Goal: Transaction & Acquisition: Book appointment/travel/reservation

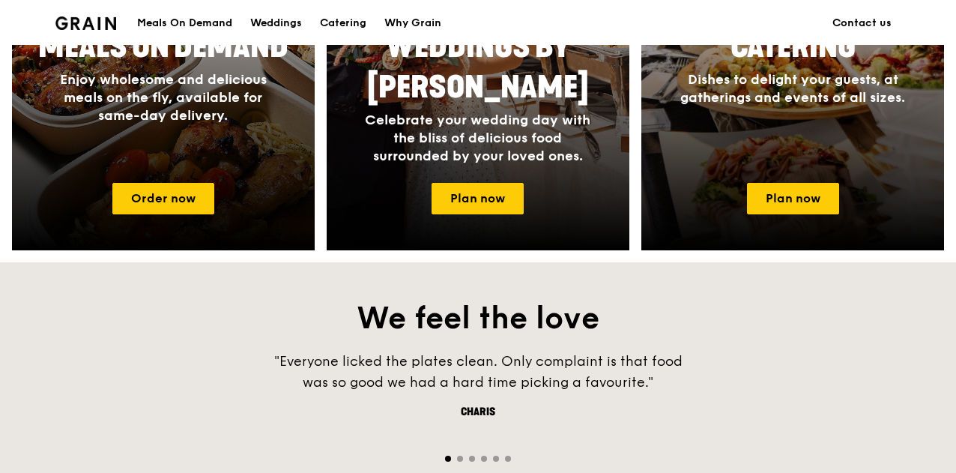
scroll to position [749, 0]
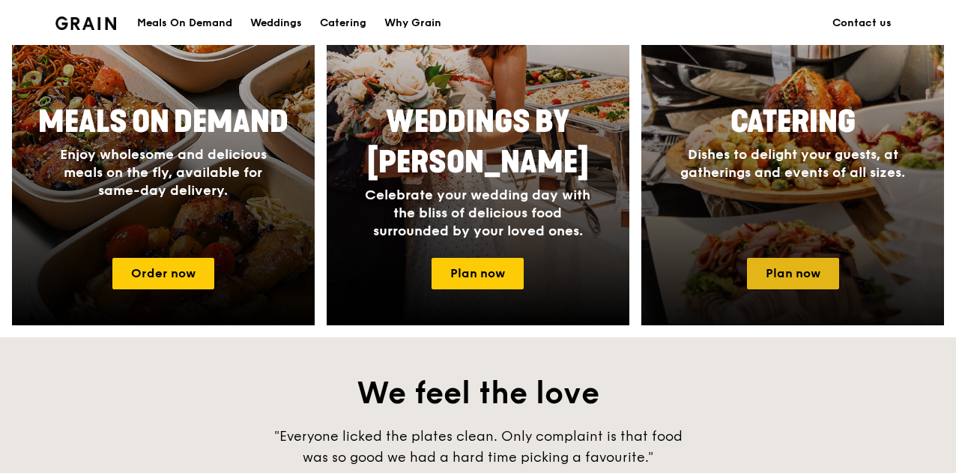
click at [766, 289] on link "Plan now" at bounding box center [793, 273] width 92 height 31
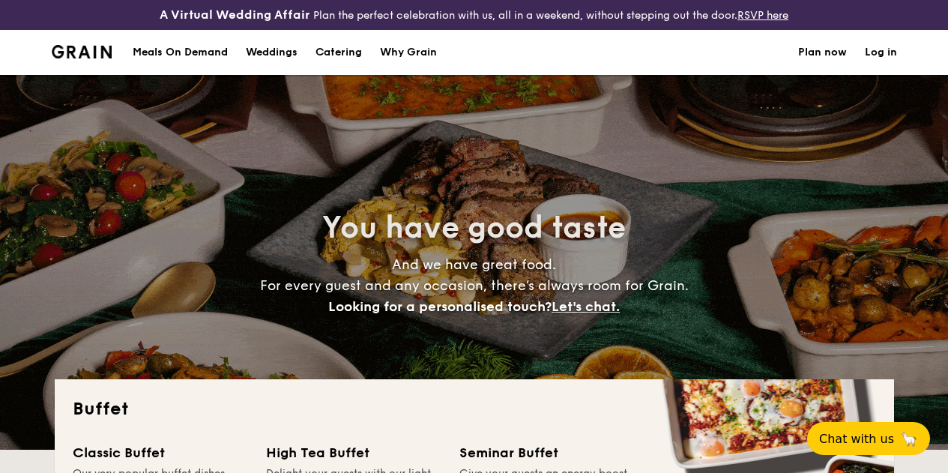
select select
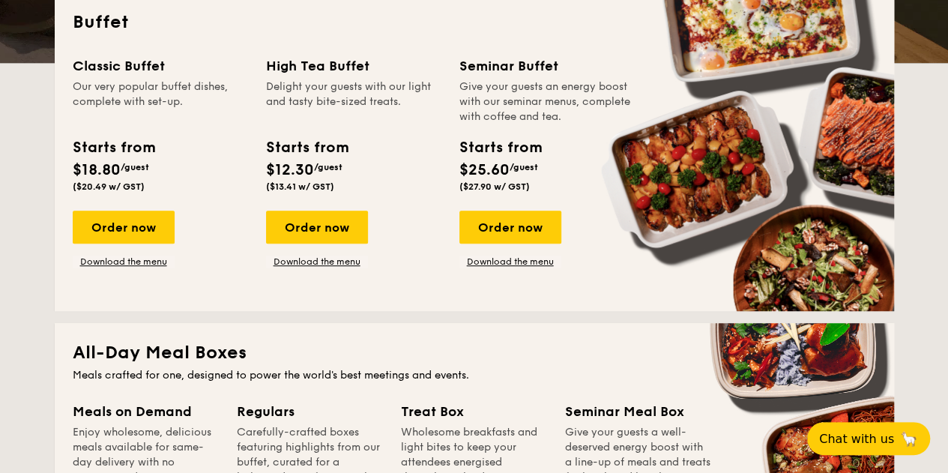
scroll to position [312, 0]
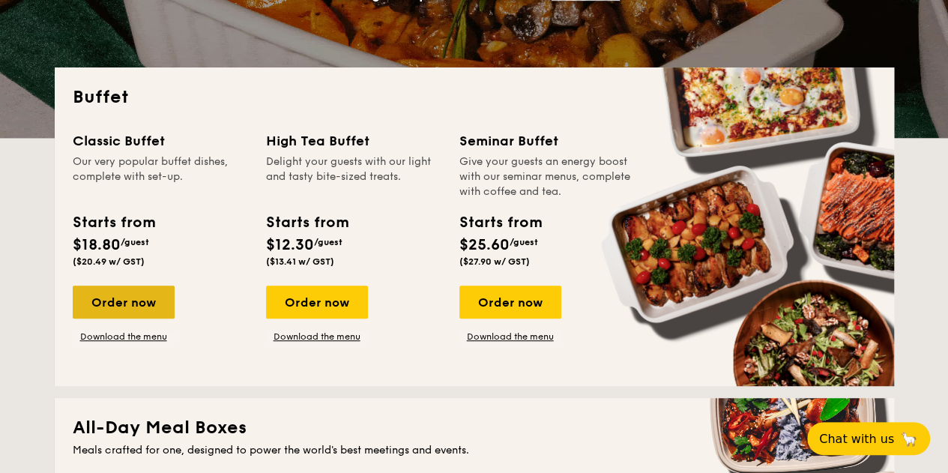
click at [142, 312] on div "Order now" at bounding box center [124, 301] width 102 height 33
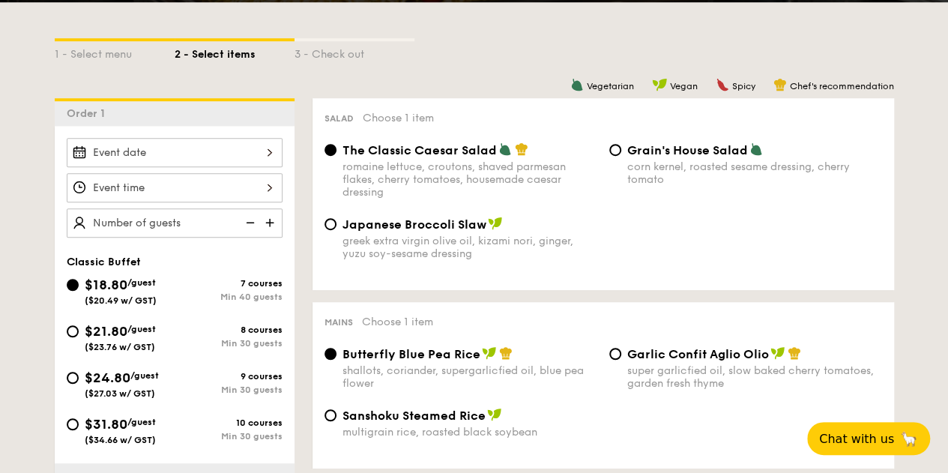
select select
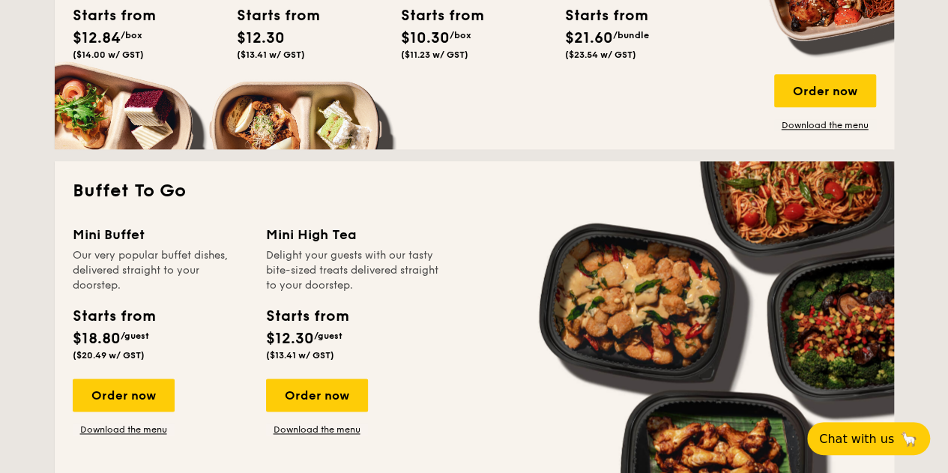
scroll to position [954, 0]
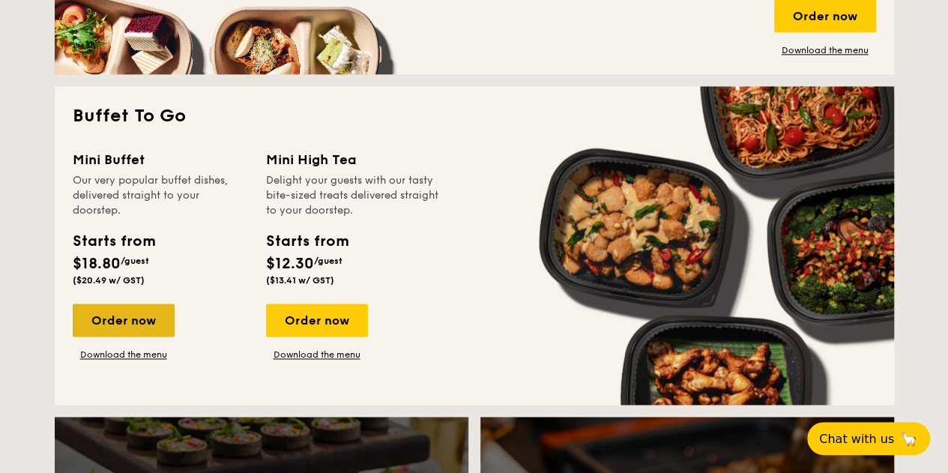
click at [114, 327] on div "Order now" at bounding box center [124, 319] width 102 height 33
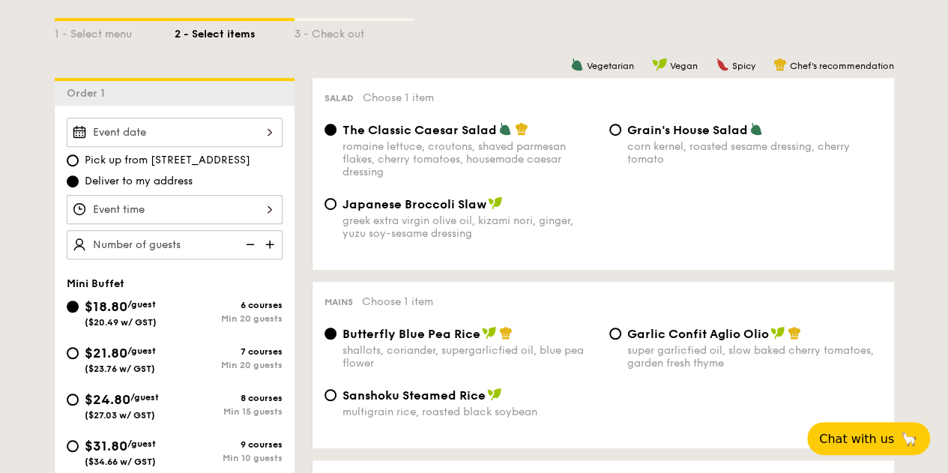
scroll to position [449, 0]
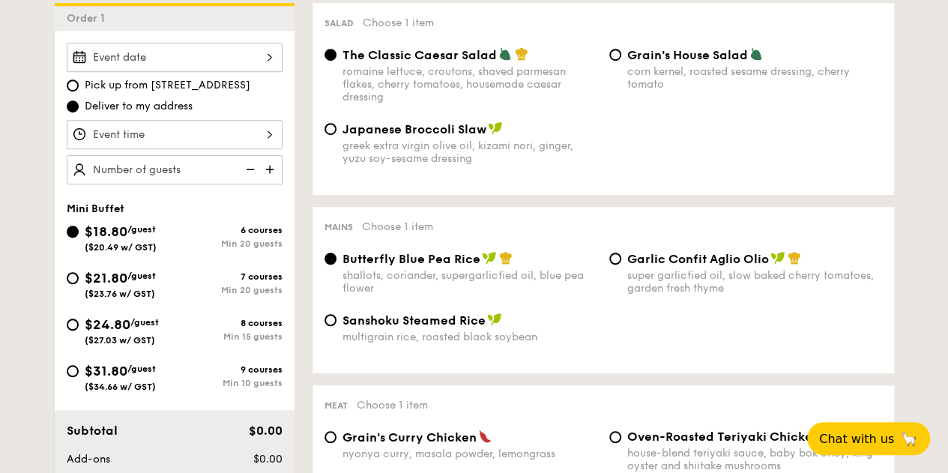
click at [271, 178] on img at bounding box center [271, 169] width 22 height 28
click at [273, 180] on img at bounding box center [271, 169] width 22 height 28
click at [252, 180] on img at bounding box center [248, 169] width 22 height 28
type input "25 guests"
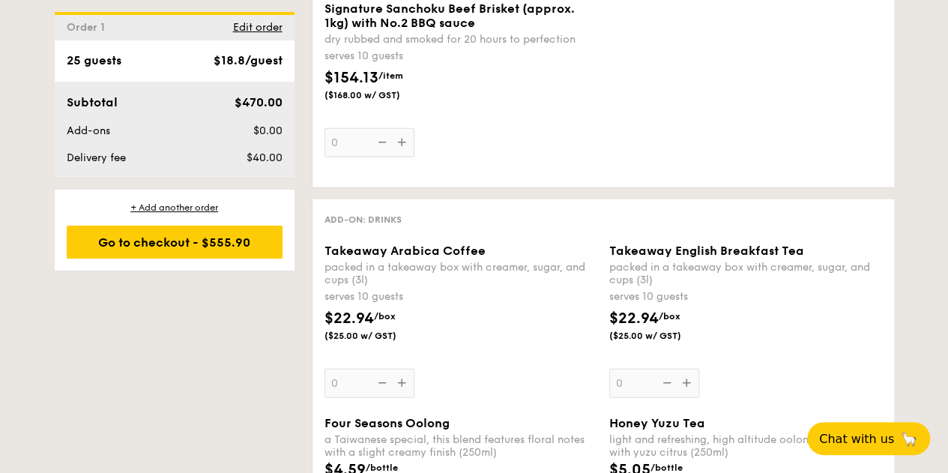
scroll to position [1948, 0]
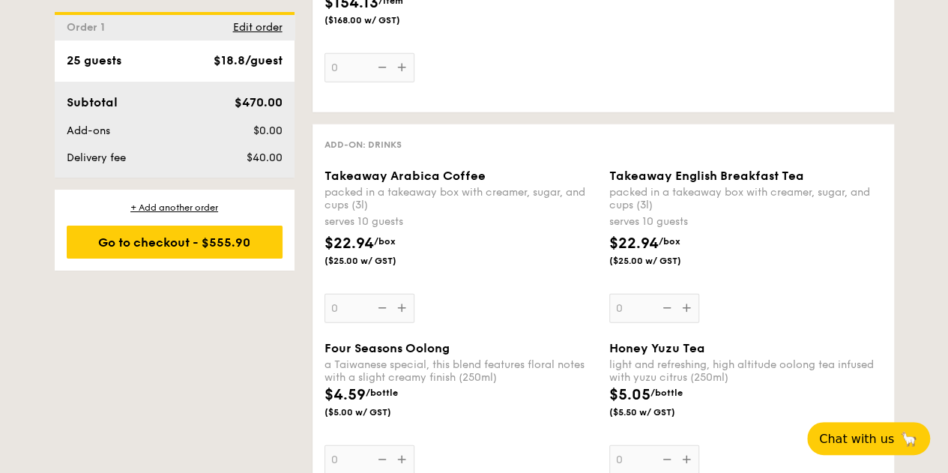
click at [401, 323] on div "Takeaway Arabica Coffee packed in a takeaway box with [PERSON_NAME], sugar, and…" at bounding box center [460, 246] width 273 height 154
click at [401, 323] on input "0" at bounding box center [369, 308] width 90 height 29
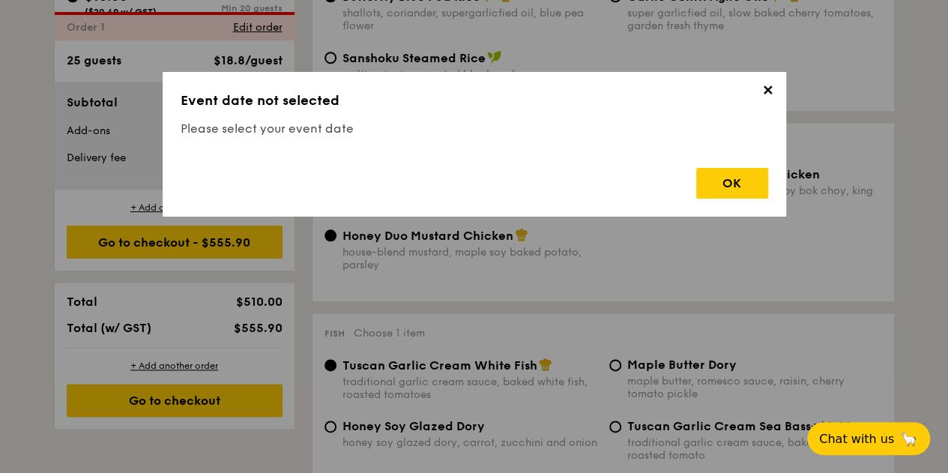
scroll to position [442, 0]
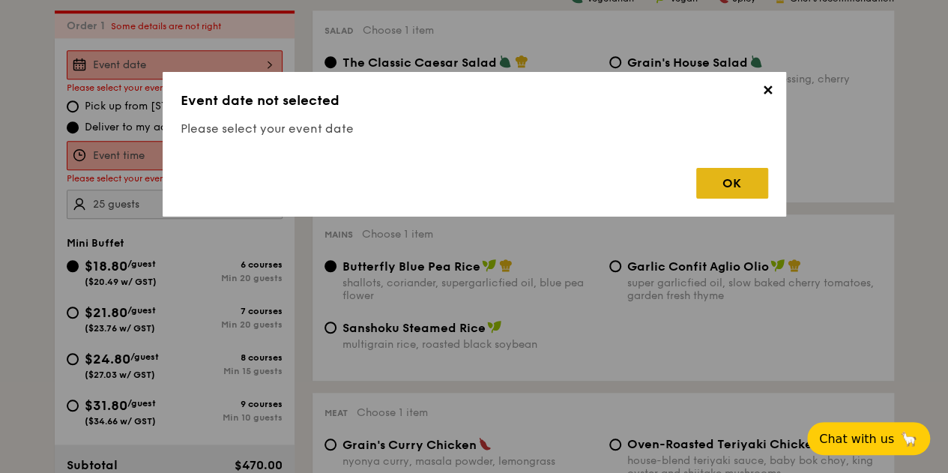
click at [711, 188] on div "OK" at bounding box center [732, 183] width 72 height 31
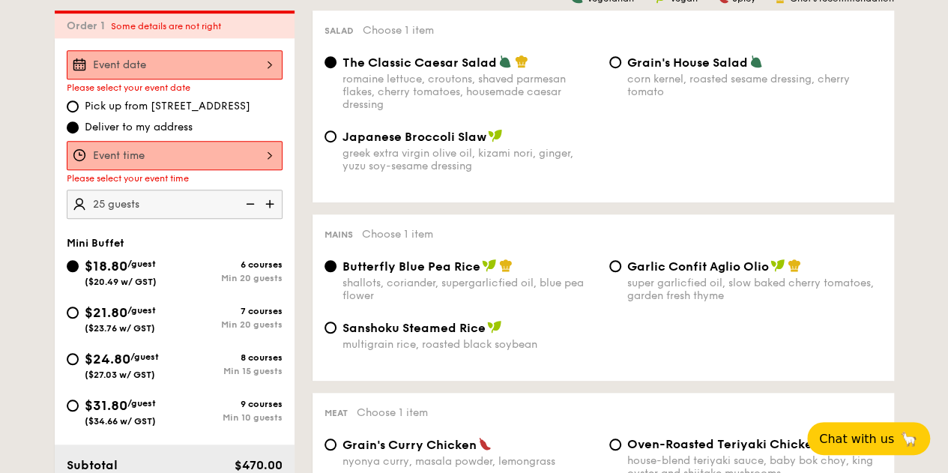
click at [272, 166] on div "12 1 2 3 4 5 6 7 8 9 10 11 00 15 30 45 am pm Cancel OK" at bounding box center [175, 155] width 216 height 29
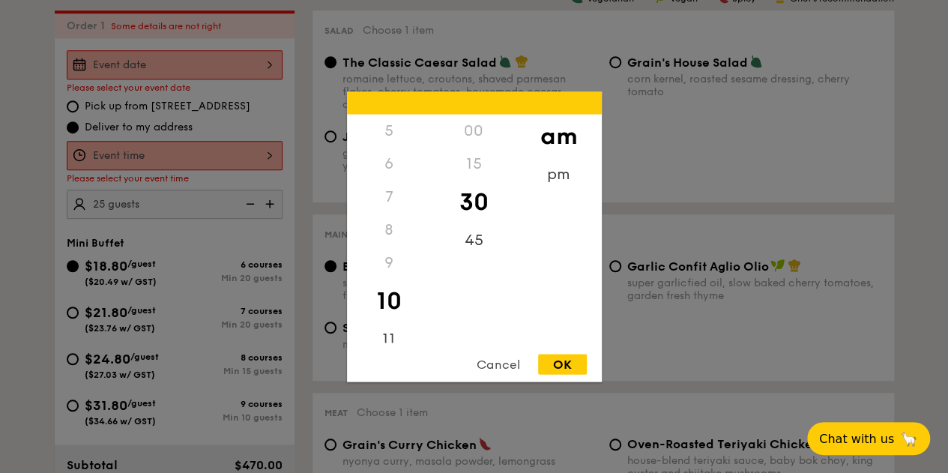
click at [562, 363] on div "OK" at bounding box center [562, 364] width 49 height 20
type input "10:30AM"
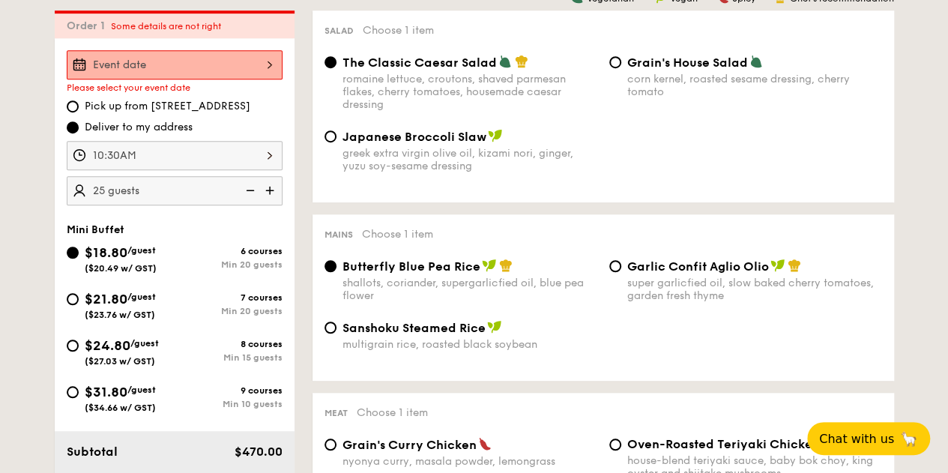
click at [246, 76] on div at bounding box center [175, 64] width 216 height 29
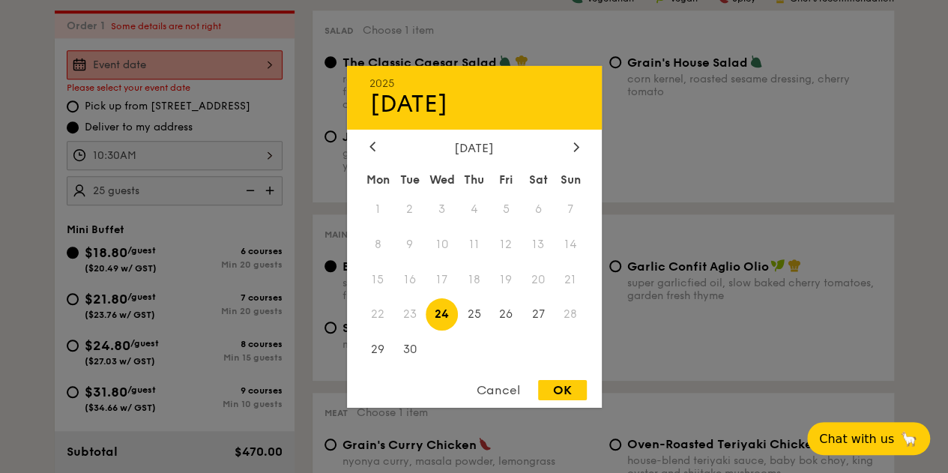
click at [550, 391] on div "OK" at bounding box center [562, 390] width 49 height 20
type input "[DATE]"
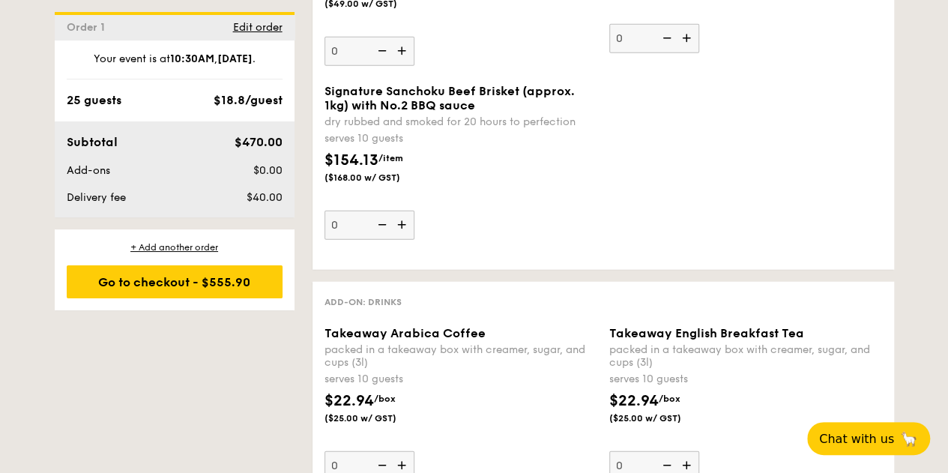
scroll to position [2015, 0]
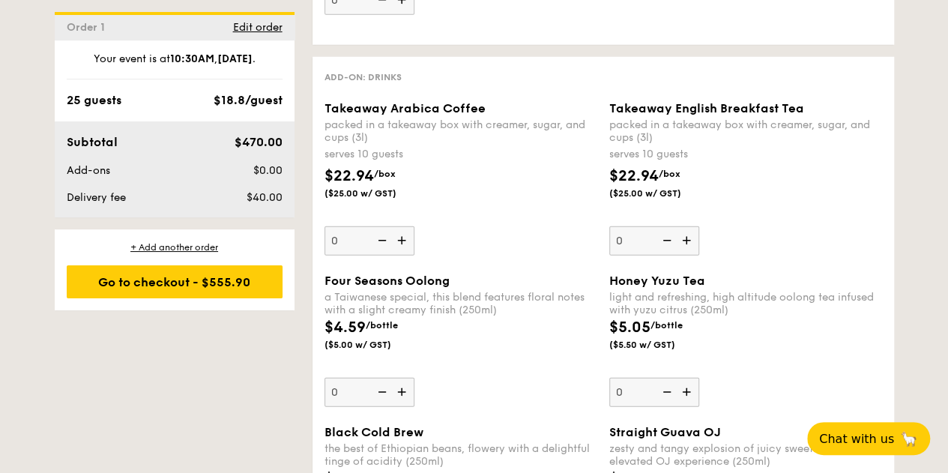
click at [407, 255] on img at bounding box center [403, 240] width 22 height 28
click at [407, 255] on input "0" at bounding box center [369, 240] width 90 height 29
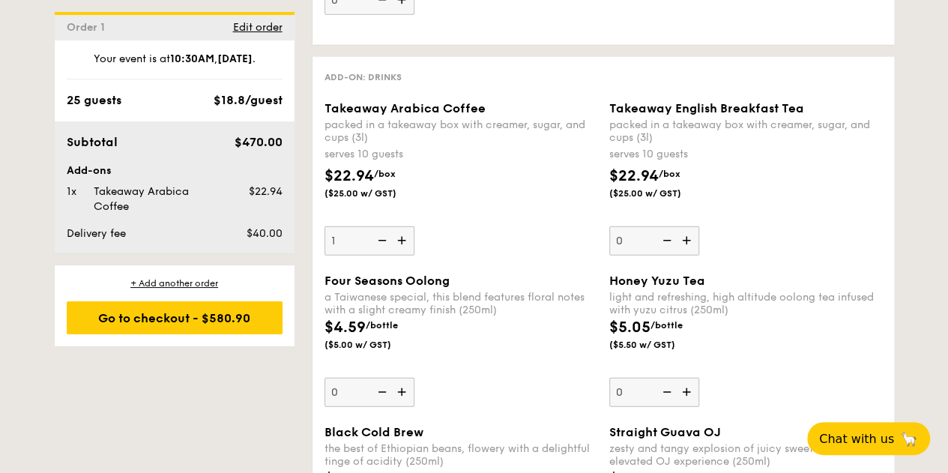
click at [407, 255] on img at bounding box center [403, 240] width 22 height 28
click at [407, 255] on input "1" at bounding box center [369, 240] width 90 height 29
click at [380, 255] on img at bounding box center [380, 240] width 22 height 28
click at [380, 255] on input "2" at bounding box center [369, 240] width 90 height 29
type input "1"
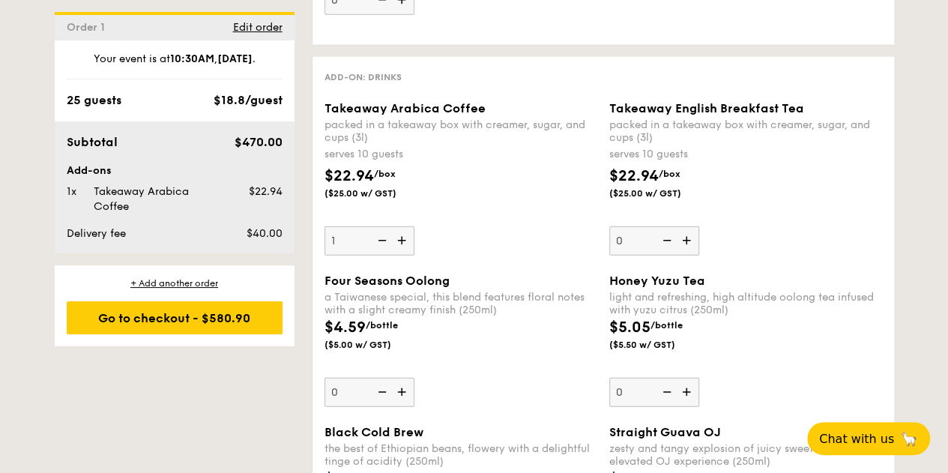
click at [692, 255] on img at bounding box center [687, 240] width 22 height 28
click at [692, 255] on input "0" at bounding box center [654, 240] width 90 height 29
type input "1"
